Goal: Find specific page/section: Find specific page/section

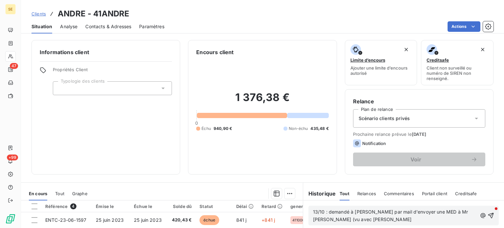
scroll to position [118, 0]
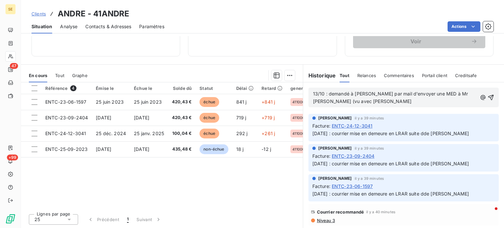
click at [35, 14] on span "Clients" at bounding box center [39, 13] width 14 height 5
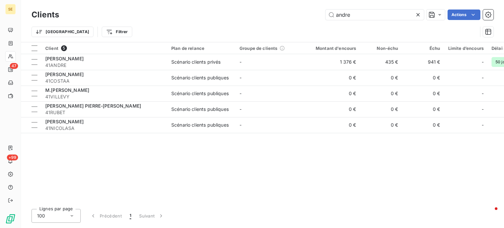
drag, startPoint x: 369, startPoint y: 11, endPoint x: 255, endPoint y: 16, distance: 114.0
click at [255, 16] on div "andre Actions" at bounding box center [280, 15] width 427 height 11
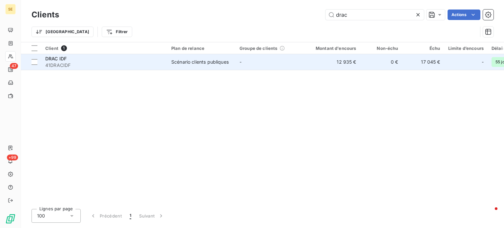
type input "drac"
click at [123, 59] on div "DRAC IDF" at bounding box center [104, 58] width 118 height 7
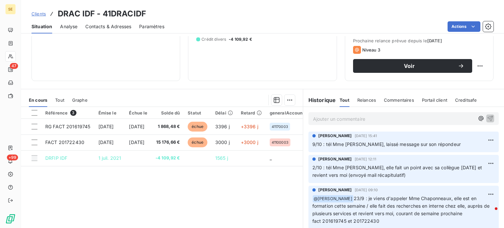
scroll to position [118, 0]
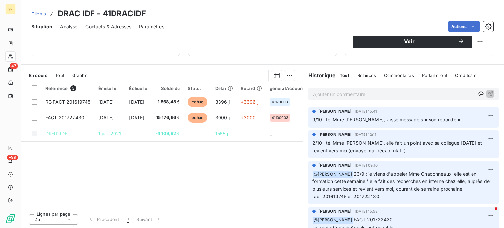
click at [37, 15] on span "Clients" at bounding box center [39, 13] width 14 height 5
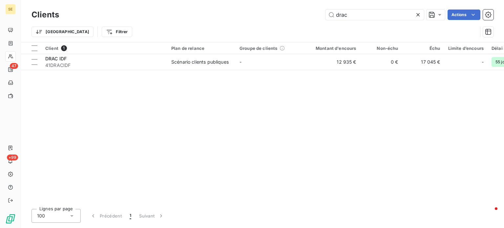
drag, startPoint x: 365, startPoint y: 12, endPoint x: 265, endPoint y: 18, distance: 100.3
click at [265, 18] on div "drac Actions" at bounding box center [280, 15] width 427 height 11
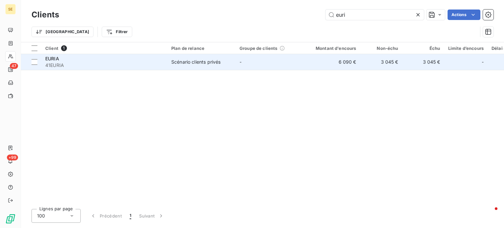
type input "euri"
click at [114, 60] on div "EURIA" at bounding box center [104, 58] width 118 height 7
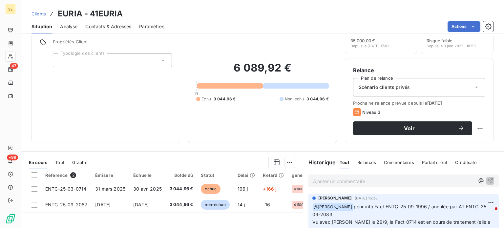
scroll to position [16, 0]
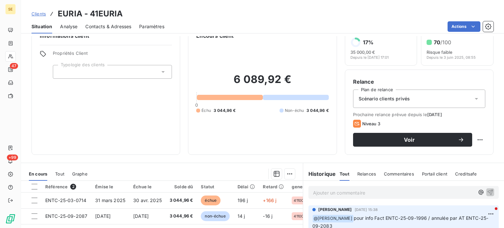
click at [97, 24] on span "Contacts & Adresses" at bounding box center [108, 26] width 46 height 7
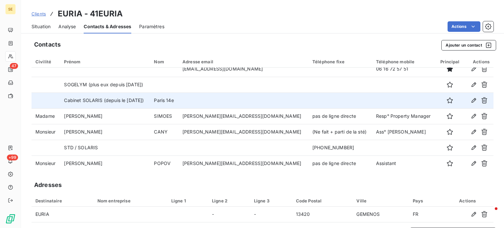
scroll to position [8, 0]
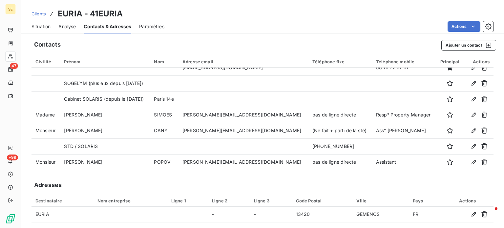
click at [35, 13] on span "Clients" at bounding box center [39, 13] width 14 height 5
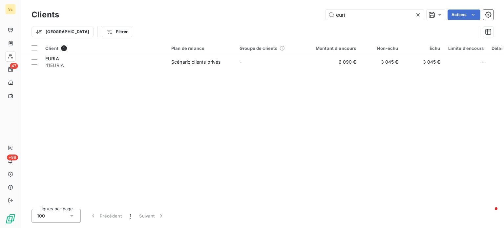
drag, startPoint x: 358, startPoint y: 13, endPoint x: 230, endPoint y: 15, distance: 128.4
click at [231, 15] on div "euri Actions" at bounding box center [280, 15] width 427 height 11
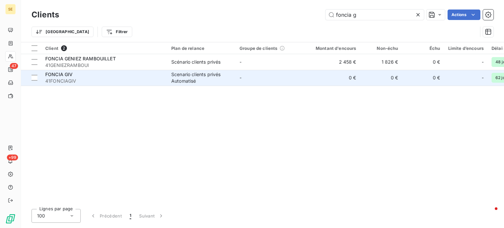
type input "foncia g"
click at [83, 78] on span "41FONCIAGIV" at bounding box center [104, 81] width 118 height 7
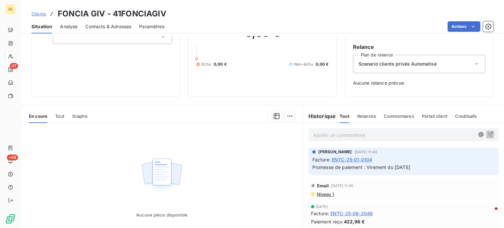
scroll to position [66, 0]
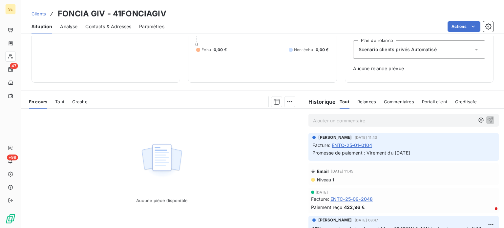
click at [37, 14] on span "Clients" at bounding box center [39, 13] width 14 height 5
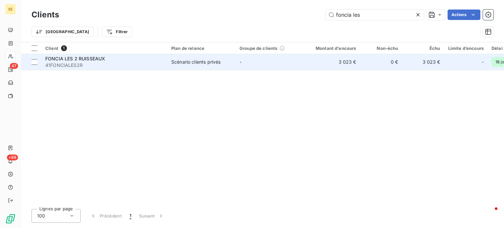
type input "foncia les"
click at [190, 63] on div "Scénario clients privés" at bounding box center [195, 62] width 49 height 7
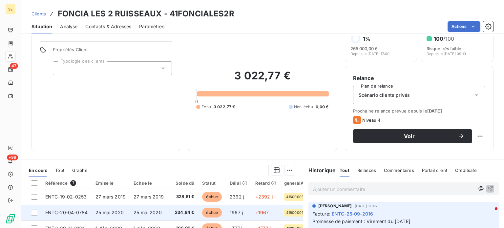
scroll to position [115, 0]
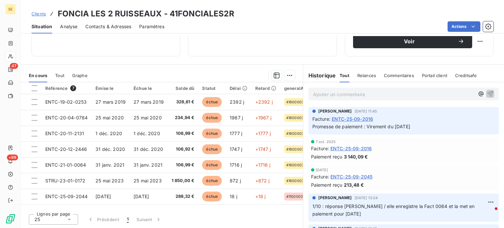
click at [379, 152] on div "[DATE] Facture : ENTC-25-09-2016 Paiement reçu 3 140,09 €" at bounding box center [403, 150] width 185 height 20
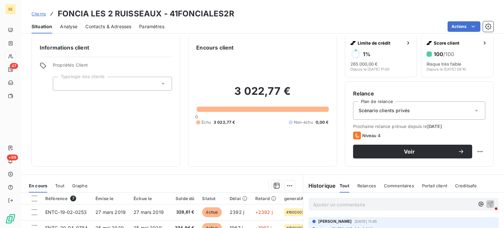
scroll to position [0, 0]
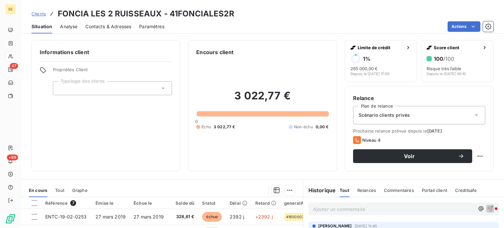
click at [35, 12] on span "Clients" at bounding box center [39, 13] width 14 height 5
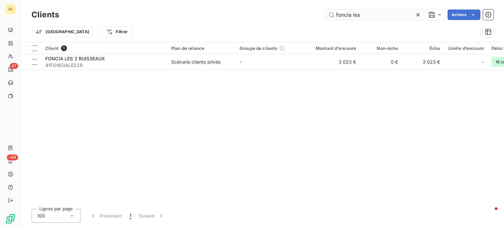
drag, startPoint x: 371, startPoint y: 13, endPoint x: 351, endPoint y: 14, distance: 19.4
click at [351, 14] on input "foncia les" at bounding box center [375, 15] width 98 height 11
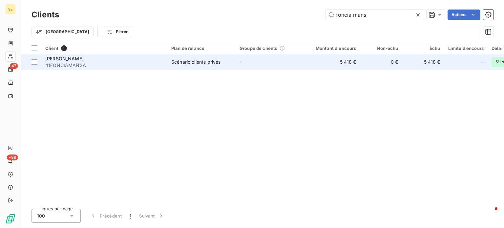
type input "foncia mans"
click at [85, 69] on td "FONCIA MANSART 41FONCIAMANSA" at bounding box center [104, 62] width 126 height 16
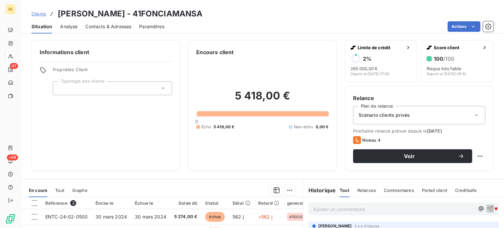
click at [99, 27] on span "Contacts & Adresses" at bounding box center [108, 26] width 46 height 7
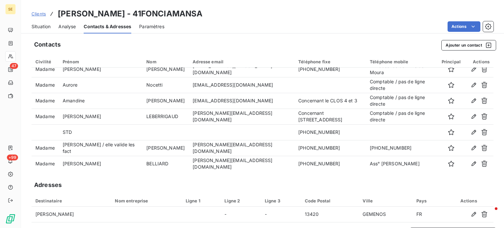
scroll to position [102, 0]
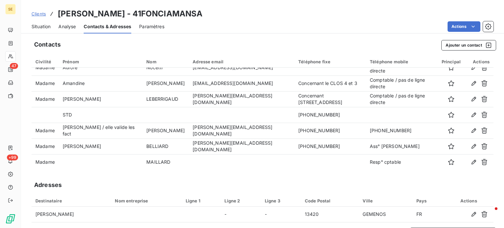
click at [38, 14] on span "Clients" at bounding box center [39, 13] width 14 height 5
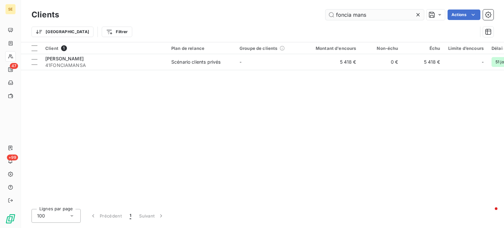
drag, startPoint x: 371, startPoint y: 17, endPoint x: 360, endPoint y: 15, distance: 11.0
click at [360, 15] on input "foncia mans" at bounding box center [375, 15] width 98 height 11
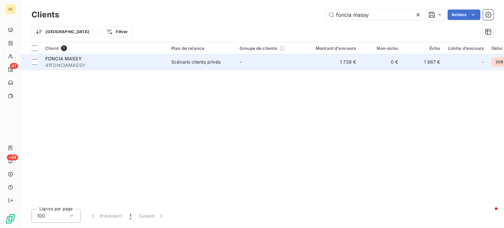
type input "foncia massy"
click at [103, 59] on div "FONCIA MASSY" at bounding box center [104, 58] width 118 height 7
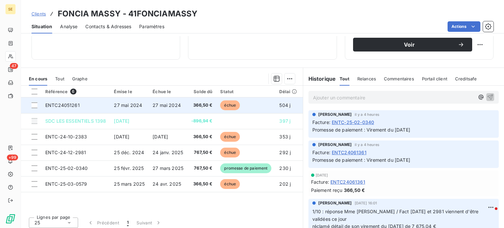
scroll to position [115, 0]
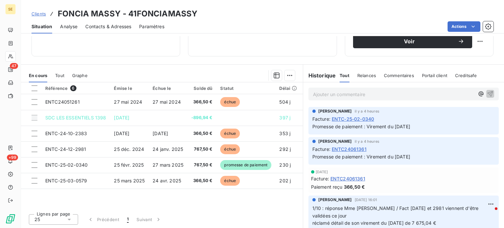
click at [58, 74] on span "Tout" at bounding box center [59, 75] width 9 height 5
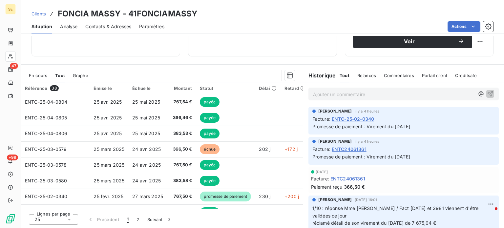
scroll to position [0, 0]
click at [39, 75] on span "En cours" at bounding box center [38, 75] width 18 height 5
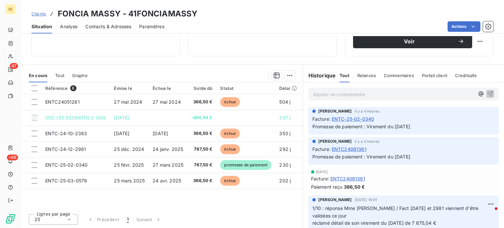
click at [63, 74] on span "Tout" at bounding box center [59, 75] width 9 height 5
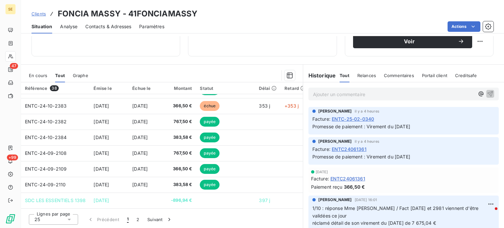
scroll to position [282, 0]
click at [32, 75] on span "En cours" at bounding box center [38, 75] width 18 height 5
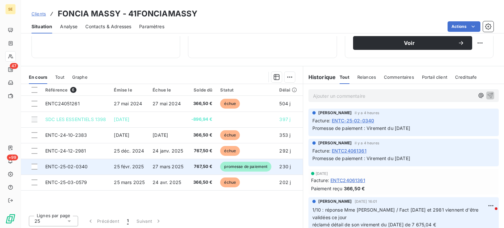
scroll to position [115, 0]
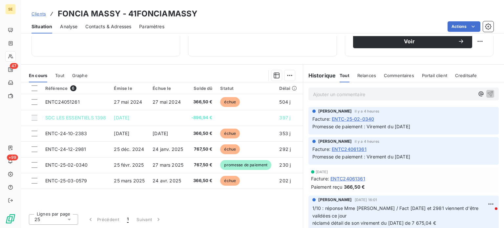
click at [39, 13] on span "Clients" at bounding box center [39, 13] width 14 height 5
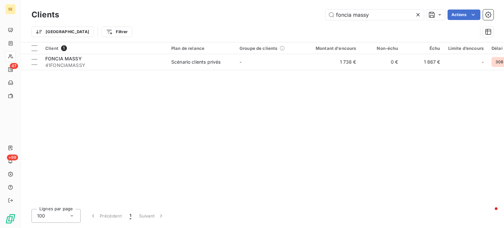
drag, startPoint x: 386, startPoint y: 17, endPoint x: 272, endPoint y: 25, distance: 114.5
click at [272, 25] on div "Clients foncia massy Actions Trier Filtrer" at bounding box center [263, 25] width 462 height 34
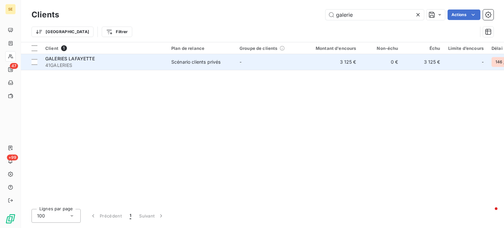
type input "galerie"
click at [112, 61] on div "GALERIES LAFAYETTE" at bounding box center [104, 58] width 118 height 7
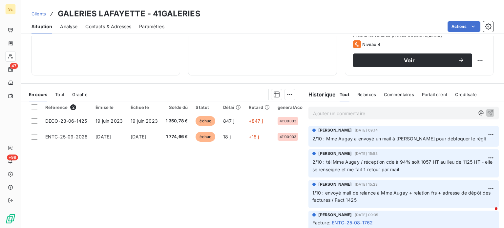
scroll to position [98, 0]
